Goal: Task Accomplishment & Management: Complete application form

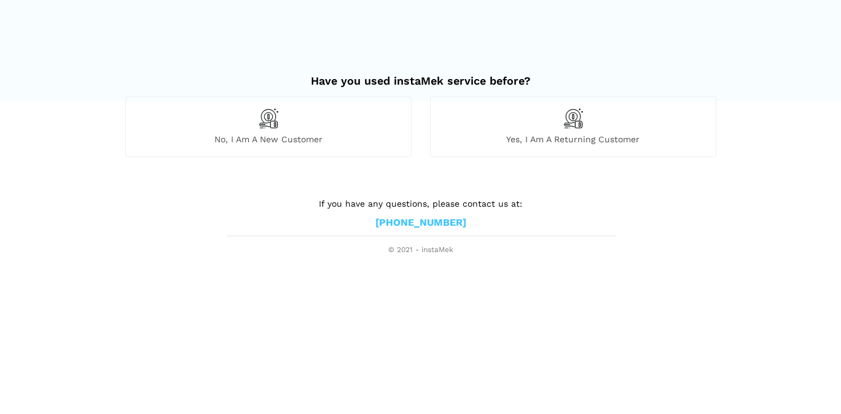
click at [335, 133] on div "No, I am a new customer" at bounding box center [268, 126] width 286 height 60
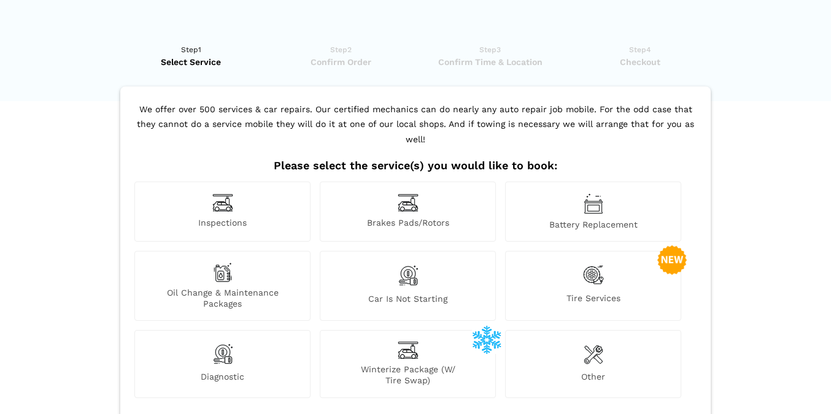
click at [621, 192] on div "Battery Replacement" at bounding box center [593, 212] width 176 height 60
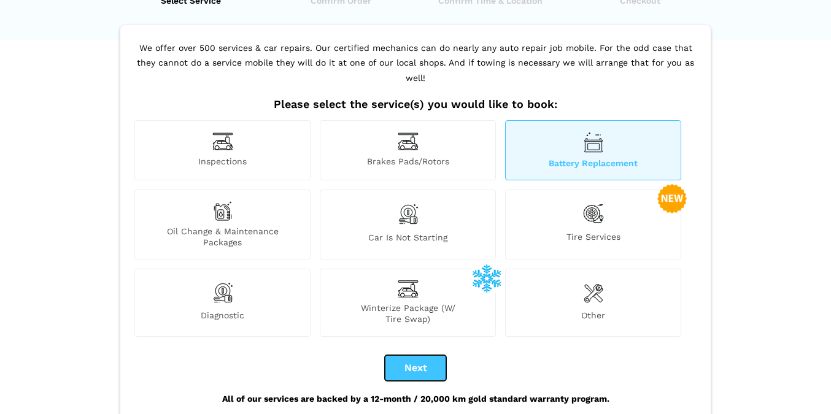
click at [414, 359] on button "Next" at bounding box center [415, 368] width 61 height 26
checkbox input "true"
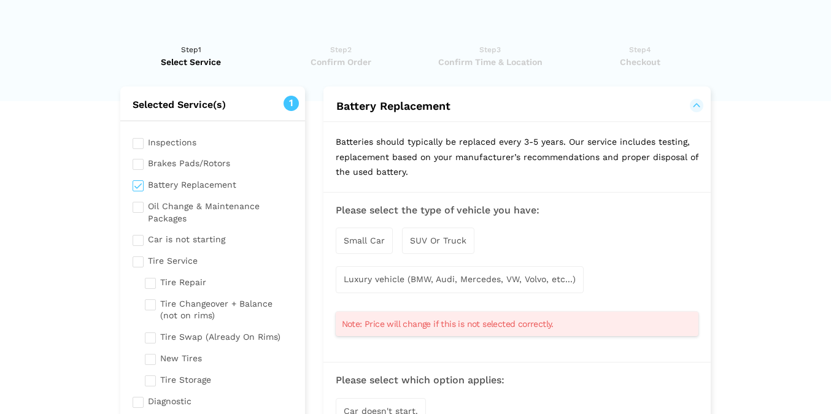
click at [367, 244] on span "Small Car" at bounding box center [364, 241] width 41 height 10
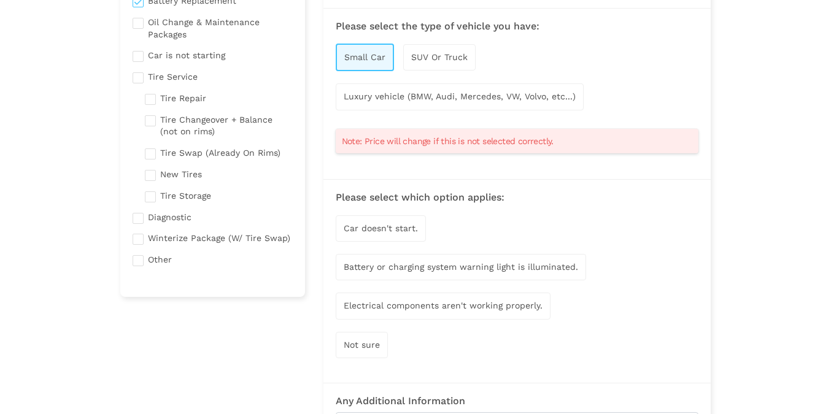
scroll to position [246, 0]
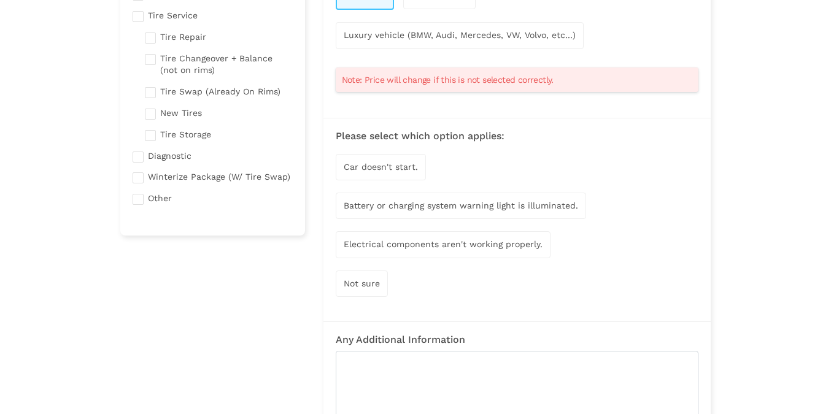
click at [415, 173] on div "Car doesn't start." at bounding box center [381, 167] width 90 height 26
drag, startPoint x: 530, startPoint y: 214, endPoint x: 563, endPoint y: 201, distance: 34.8
click at [531, 213] on div "Battery or charging system warning light is illuminated." at bounding box center [461, 207] width 250 height 26
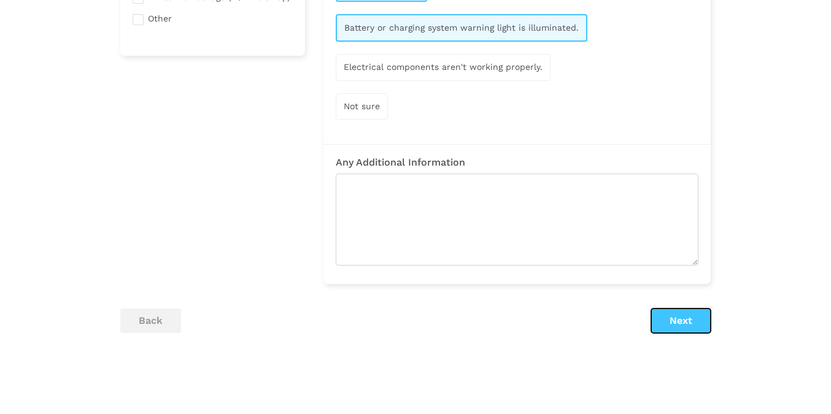
click at [689, 323] on button "Next" at bounding box center [681, 321] width 60 height 25
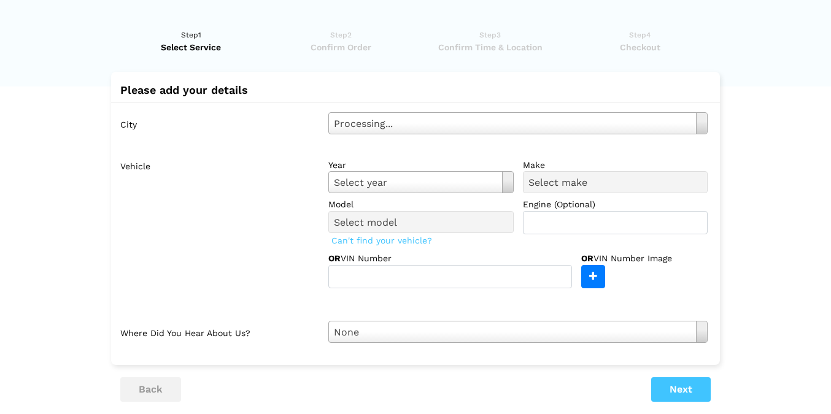
scroll to position [0, 0]
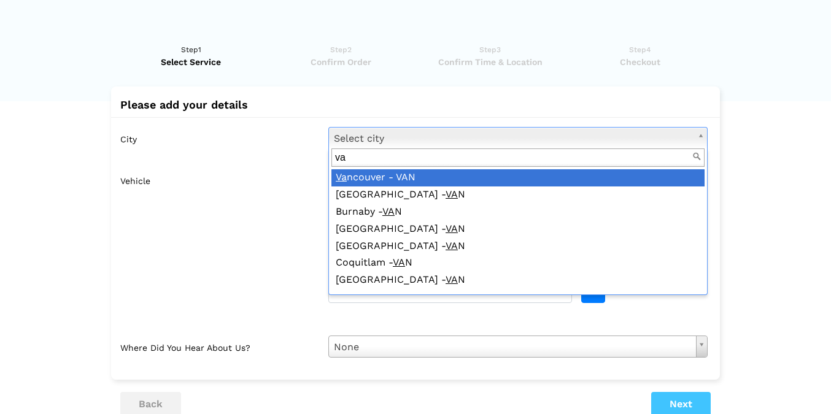
type input "va"
drag, startPoint x: 416, startPoint y: 181, endPoint x: 535, endPoint y: 134, distance: 128.7
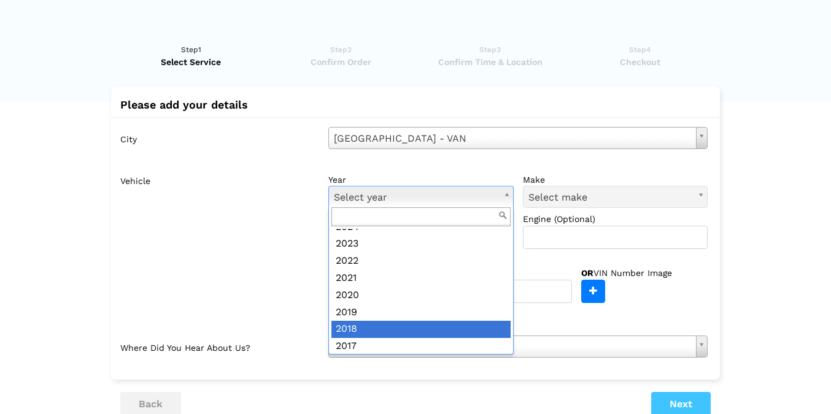
scroll to position [65, 0]
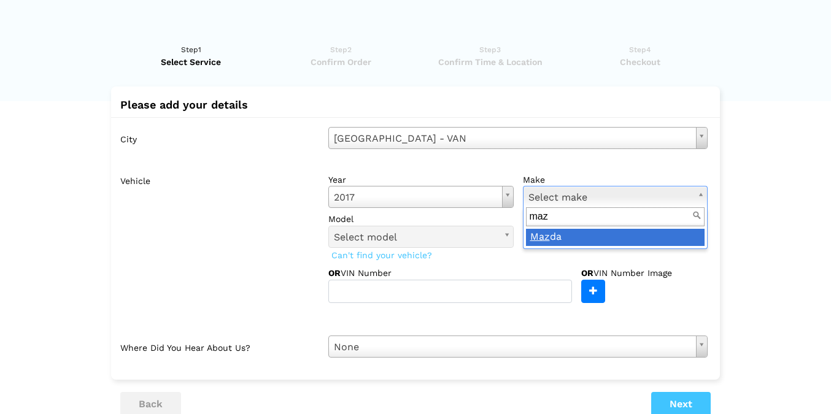
type input "maz"
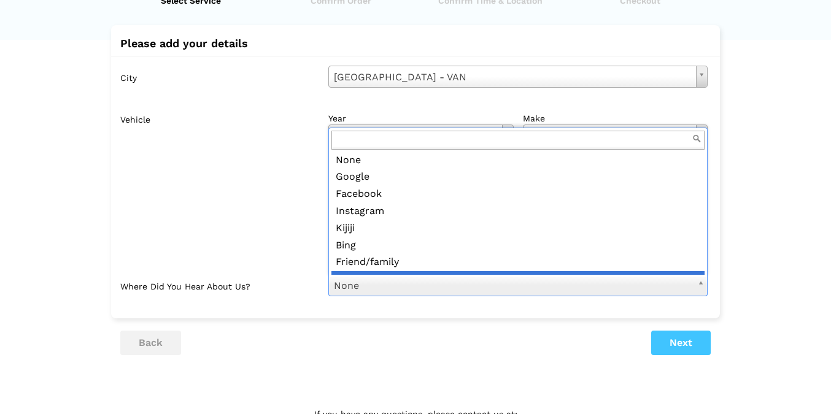
scroll to position [14, 0]
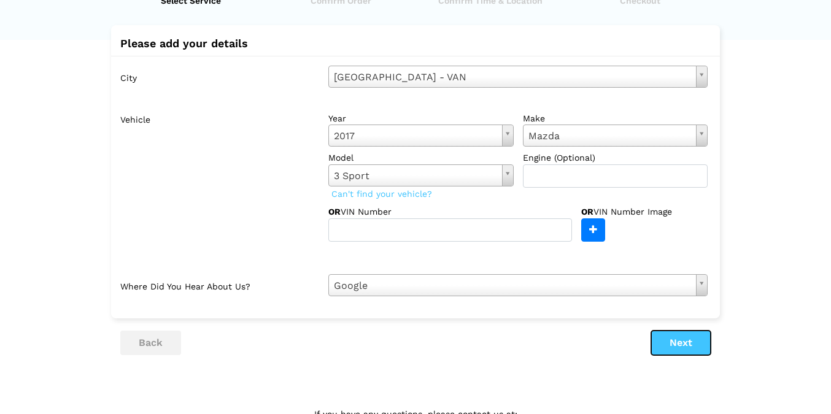
click at [689, 340] on button "Next" at bounding box center [681, 343] width 60 height 25
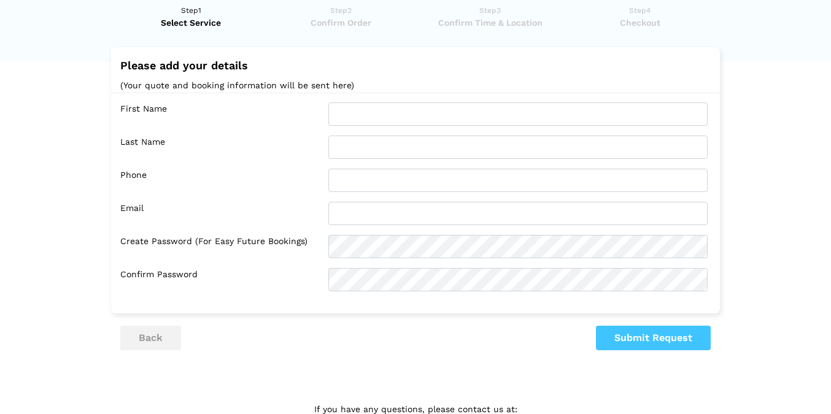
scroll to position [0, 0]
